Goal: Information Seeking & Learning: Learn about a topic

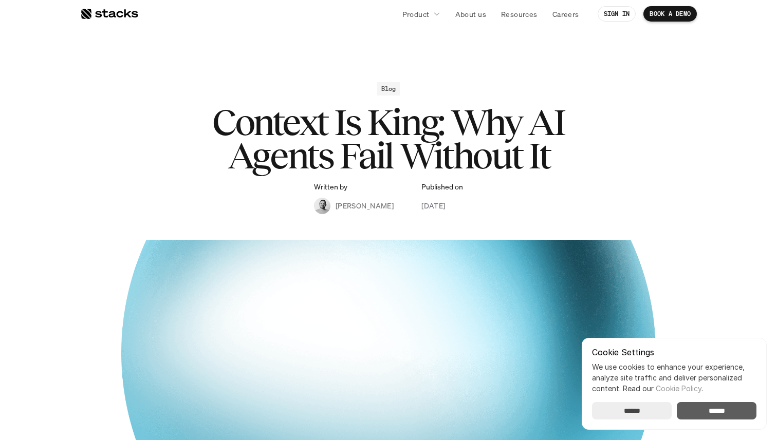
click at [731, 412] on input "******" at bounding box center [716, 410] width 80 height 17
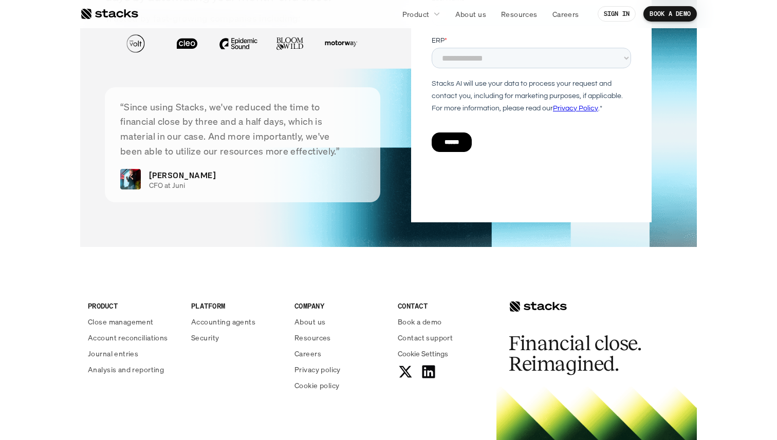
scroll to position [2375, 0]
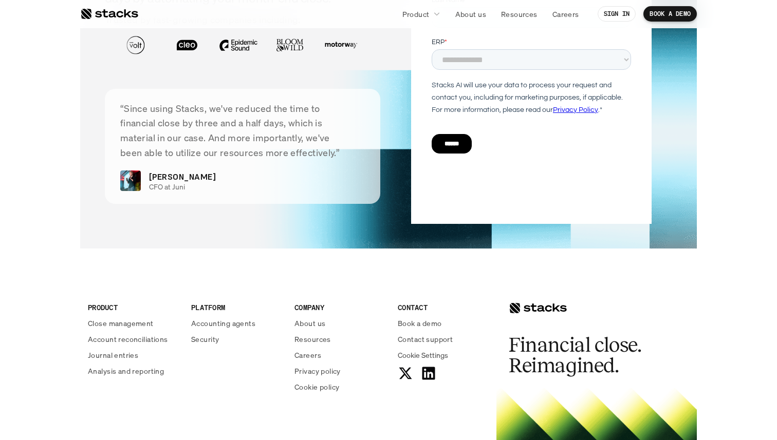
click at [114, 14] on div at bounding box center [109, 14] width 58 height 12
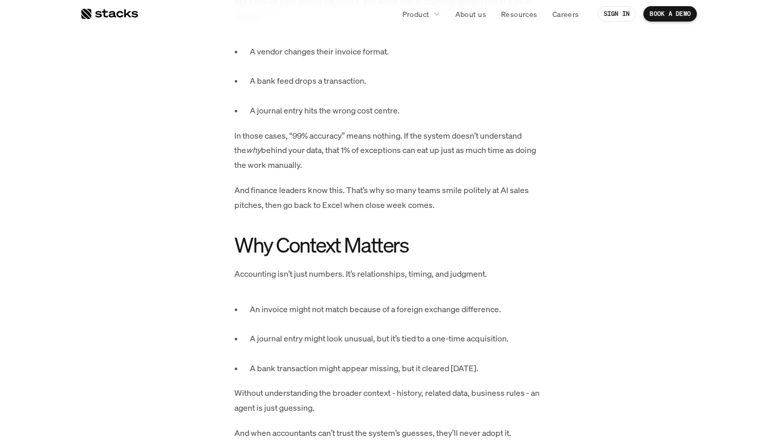
scroll to position [758, 0]
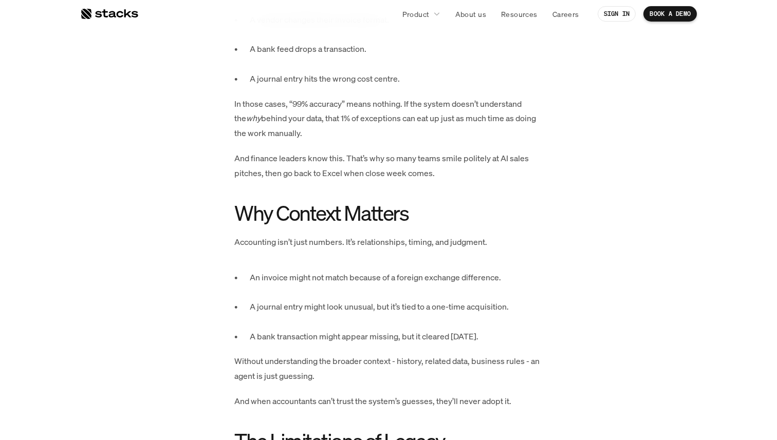
click at [335, 312] on p "A journal entry might look unusual, but it’s tied to a one-time acquisition." at bounding box center [396, 314] width 293 height 30
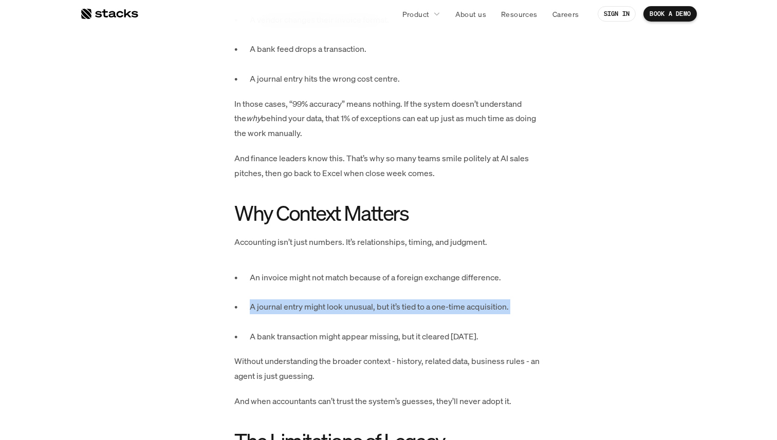
click at [335, 312] on p "A journal entry might look unusual, but it’s tied to a one-time acquisition." at bounding box center [396, 314] width 293 height 30
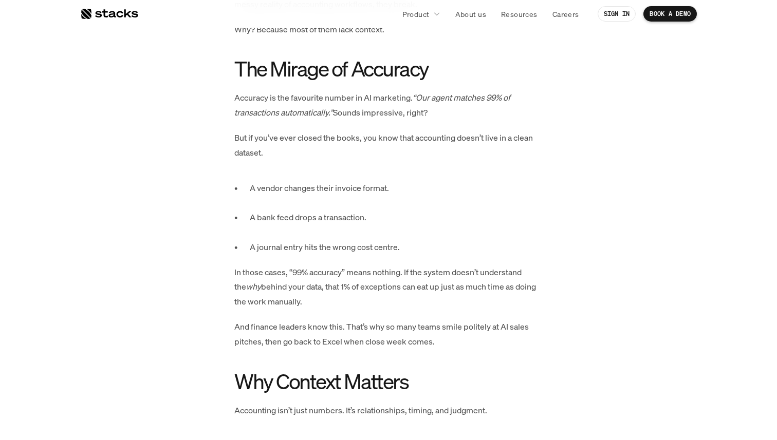
scroll to position [904, 0]
